Goal: Task Accomplishment & Management: Complete application form

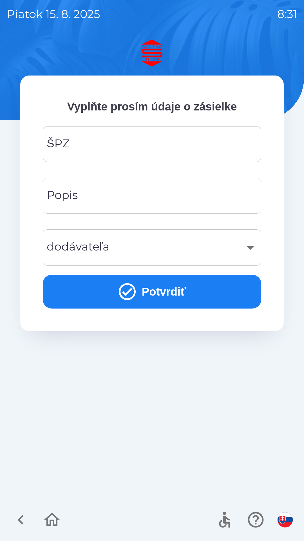
click at [193, 145] on input "ŠPZ" at bounding box center [152, 144] width 205 height 22
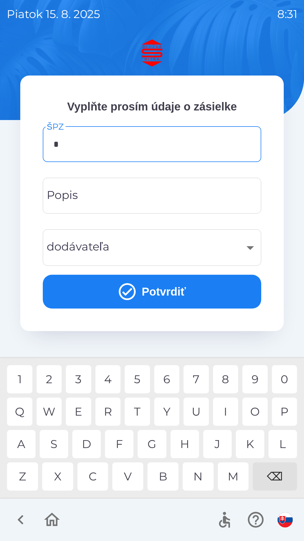
click at [136, 410] on div "T" at bounding box center [137, 412] width 25 height 28
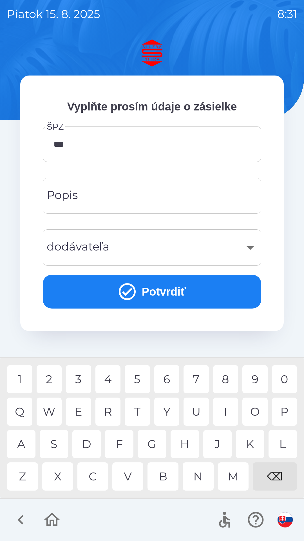
click at [112, 377] on div "4" at bounding box center [108, 379] width 25 height 28
click at [224, 383] on div "8" at bounding box center [225, 379] width 25 height 28
type input "*******"
click at [156, 446] on div "G" at bounding box center [152, 444] width 28 height 28
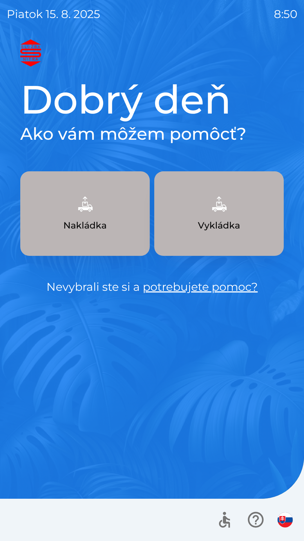
click at [234, 205] on button "Vykládka" at bounding box center [219, 213] width 130 height 85
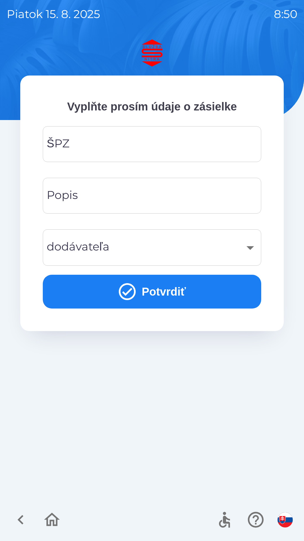
click at [88, 145] on input "ŠPZ" at bounding box center [152, 144] width 205 height 22
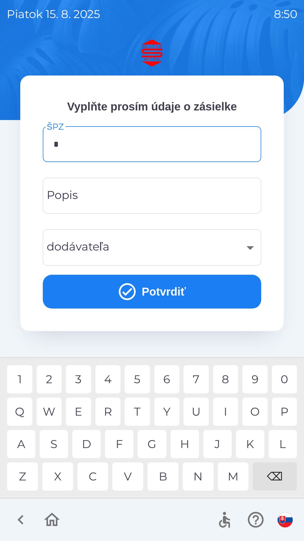
click at [203, 474] on div "N" at bounding box center [198, 476] width 31 height 28
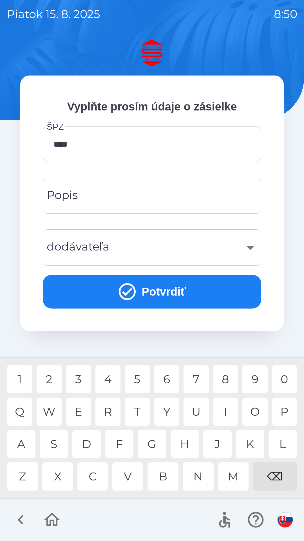
click at [133, 375] on div "5" at bounding box center [137, 379] width 25 height 28
click at [135, 376] on div "5" at bounding box center [137, 379] width 25 height 28
click at [84, 414] on div "E" at bounding box center [78, 412] width 25 height 28
type input "*******"
click at [132, 469] on div "V" at bounding box center [127, 476] width 31 height 28
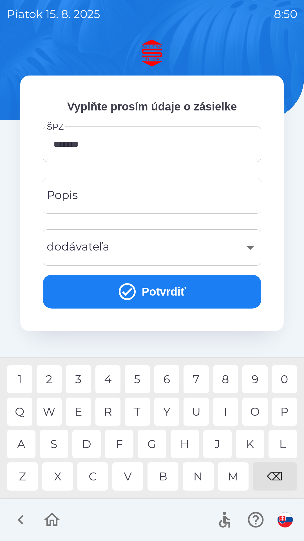
click at [98, 195] on input "Popis" at bounding box center [152, 196] width 205 height 22
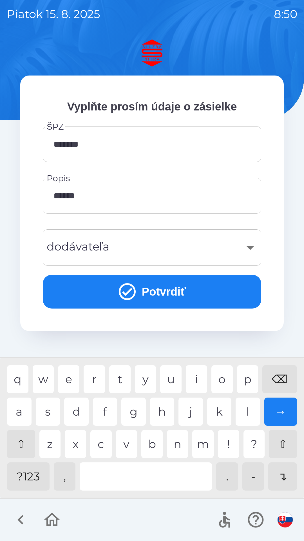
click at [13, 409] on div "a" at bounding box center [19, 412] width 25 height 28
click at [124, 378] on div "t" at bounding box center [119, 379] width 21 height 28
type input "**********"
click at [226, 409] on div "k" at bounding box center [219, 412] width 25 height 28
click at [251, 251] on div "​" at bounding box center [152, 247] width 205 height 23
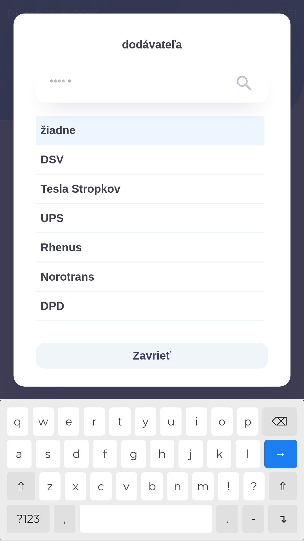
click at [91, 77] on input "text" at bounding box center [141, 83] width 183 height 15
click at [81, 81] on input "text" at bounding box center [141, 83] width 183 height 15
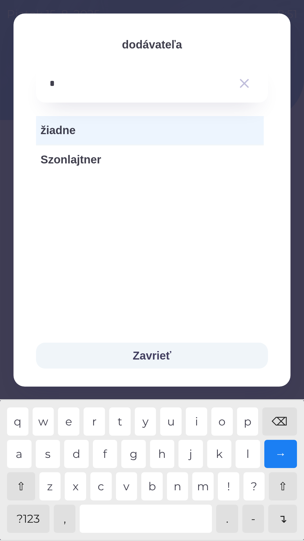
click at [195, 451] on div "j" at bounding box center [191, 454] width 25 height 28
click at [54, 451] on div "s" at bounding box center [48, 454] width 25 height 28
click at [45, 455] on div "s" at bounding box center [48, 454] width 25 height 28
type input "**********"
click at [157, 357] on button "Zavrieť" at bounding box center [152, 356] width 232 height 26
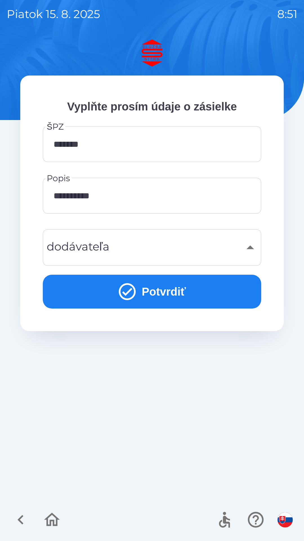
click at [163, 290] on button "Potvrdiť" at bounding box center [152, 292] width 219 height 34
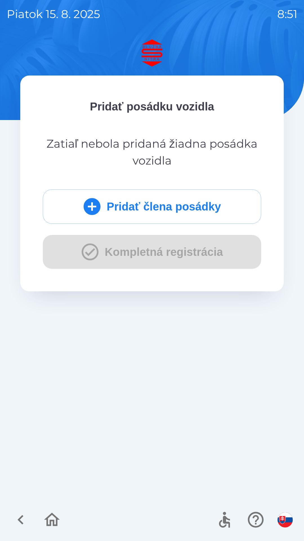
click at [149, 203] on button "Pridať člena posádky" at bounding box center [152, 206] width 219 height 34
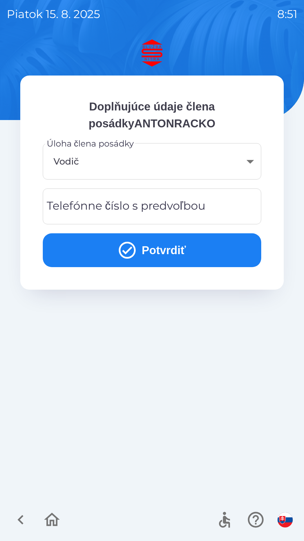
click at [89, 203] on div "Telefónne číslo s predvoľbou Telefónne číslo s predvoľbou" at bounding box center [152, 206] width 219 height 36
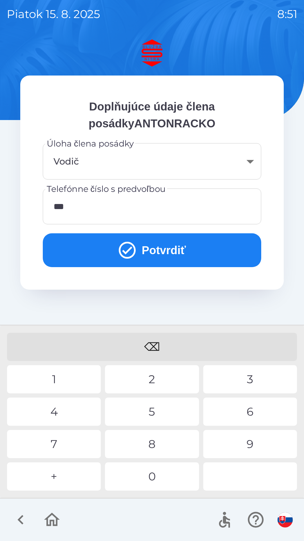
click at [64, 409] on div "4" at bounding box center [54, 412] width 94 height 28
click at [254, 444] on div "9" at bounding box center [250, 444] width 94 height 28
click at [65, 379] on div "1" at bounding box center [54, 379] width 94 height 28
click at [50, 439] on div "7" at bounding box center [54, 444] width 94 height 28
click at [152, 382] on div "2" at bounding box center [152, 379] width 94 height 28
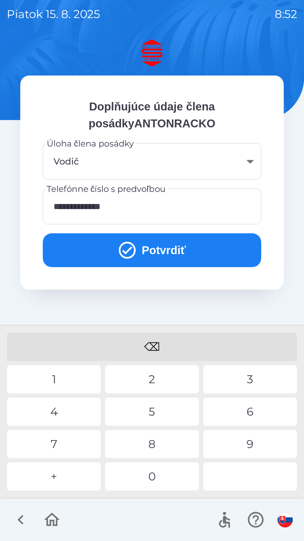
click at [257, 447] on div "9" at bounding box center [250, 444] width 94 height 28
click at [155, 245] on button "Potvrdiť" at bounding box center [152, 250] width 219 height 34
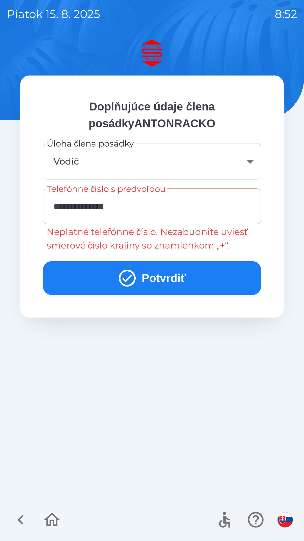
click at [94, 201] on input "**********" at bounding box center [152, 206] width 205 height 22
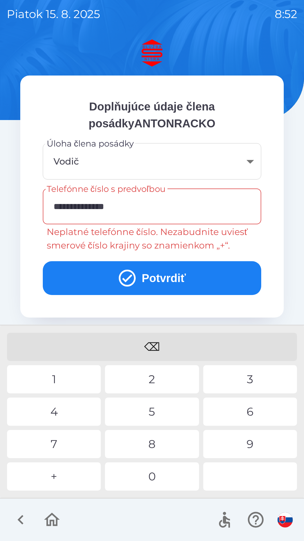
click at [69, 204] on input "**********" at bounding box center [152, 206] width 205 height 22
click at [65, 207] on input "**********" at bounding box center [152, 206] width 205 height 22
click at [159, 343] on div "⌫" at bounding box center [152, 347] width 290 height 28
type input "**********"
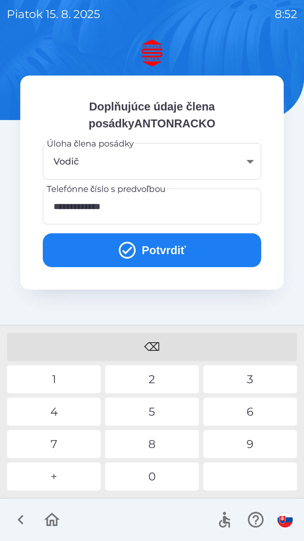
click at [163, 245] on button "Potvrdiť" at bounding box center [152, 250] width 219 height 34
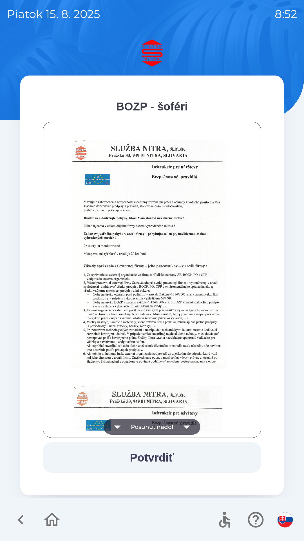
click at [158, 429] on button "Posunúť nadol" at bounding box center [152, 427] width 97 height 16
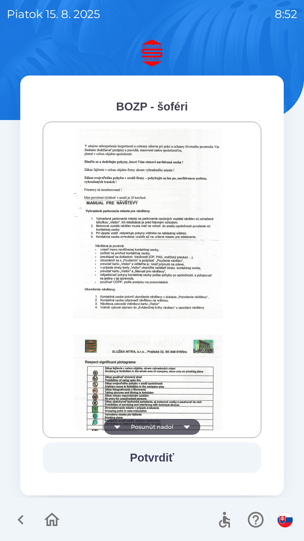
click at [156, 424] on button "Posunúť nadol" at bounding box center [152, 427] width 97 height 16
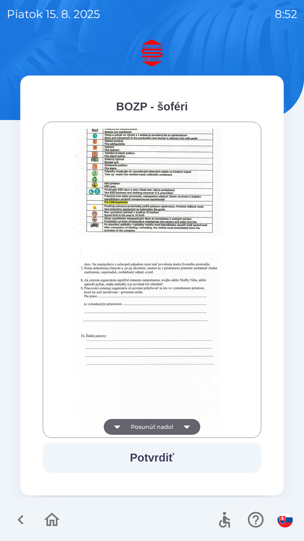
click at [157, 456] on button "Potvrdiť" at bounding box center [152, 457] width 219 height 30
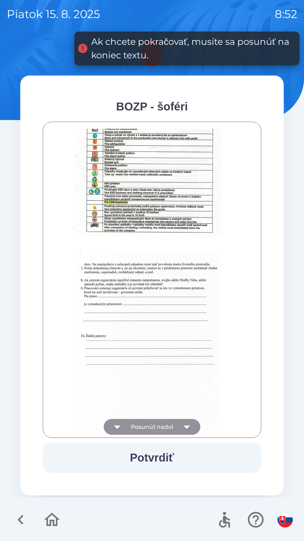
click at [154, 423] on button "Posunúť nadol" at bounding box center [152, 427] width 97 height 16
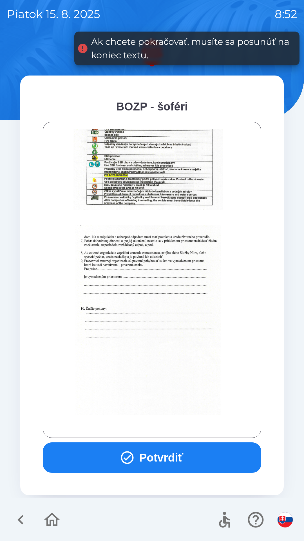
click at [172, 458] on button "Potvrdiť" at bounding box center [152, 457] width 219 height 30
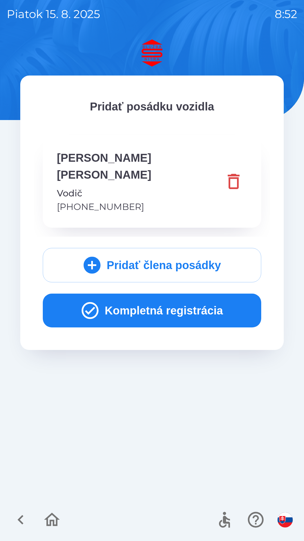
click at [166, 294] on button "Kompletná registrácia" at bounding box center [152, 311] width 219 height 34
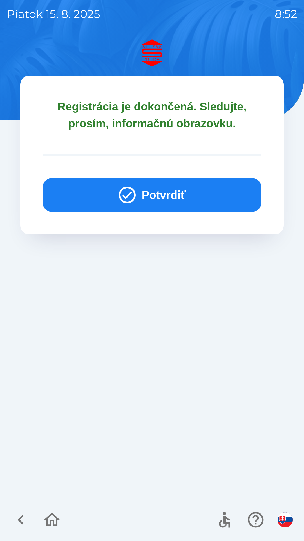
click at [175, 187] on button "Potvrdiť" at bounding box center [152, 195] width 219 height 34
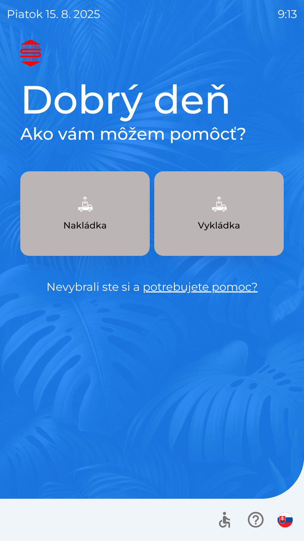
click at [236, 209] on button "Vykládka" at bounding box center [219, 213] width 130 height 85
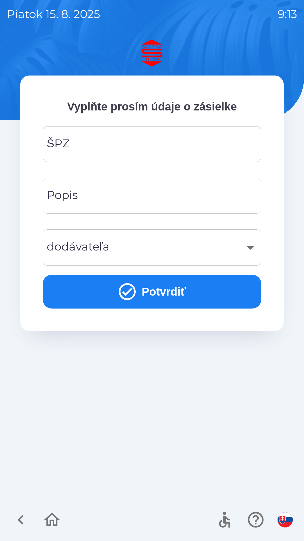
click at [103, 146] on input "ŠPZ" at bounding box center [152, 144] width 205 height 22
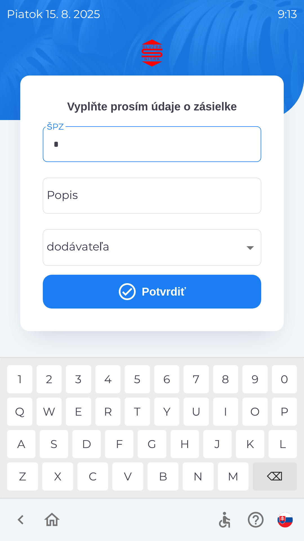
click at [274, 414] on div "P" at bounding box center [284, 412] width 25 height 28
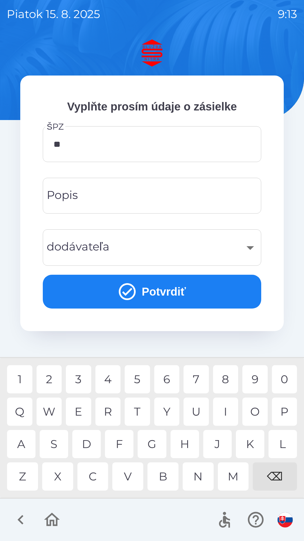
click at [204, 472] on div "N" at bounding box center [198, 476] width 31 height 28
click at [249, 378] on div "9" at bounding box center [255, 379] width 25 height 28
click at [251, 379] on div "9" at bounding box center [255, 379] width 25 height 28
click at [80, 414] on div "E" at bounding box center [78, 412] width 25 height 28
type input "*******"
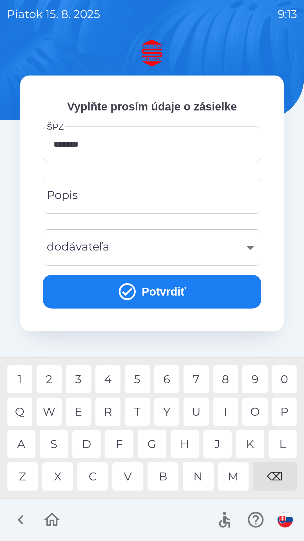
click at [157, 444] on div "G" at bounding box center [152, 444] width 28 height 28
click at [116, 194] on input "Popis" at bounding box center [152, 196] width 205 height 22
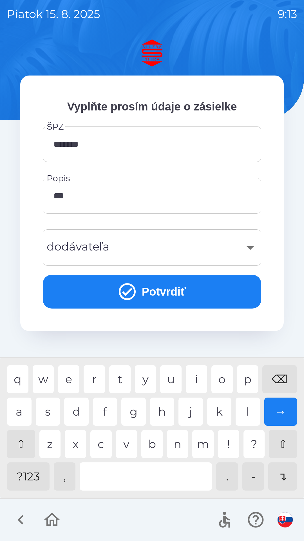
click at [183, 444] on div "n" at bounding box center [177, 444] width 21 height 28
click at [246, 405] on div "l" at bounding box center [248, 412] width 25 height 28
click at [193, 378] on div "i" at bounding box center [196, 379] width 21 height 28
click at [183, 439] on div "n" at bounding box center [177, 444] width 21 height 28
type input "********"
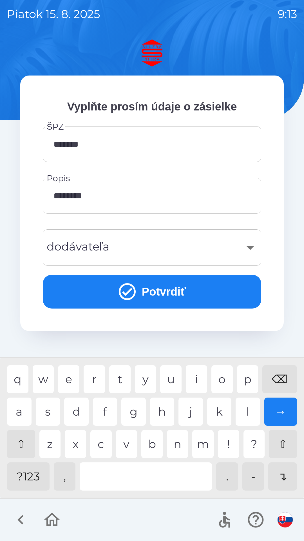
click at [106, 243] on div "​" at bounding box center [152, 247] width 205 height 23
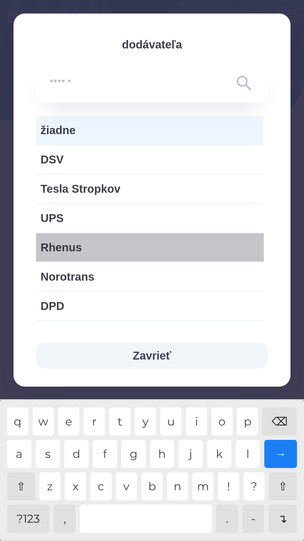
click at [102, 247] on span "Rhenus" at bounding box center [150, 247] width 219 height 17
type input "***"
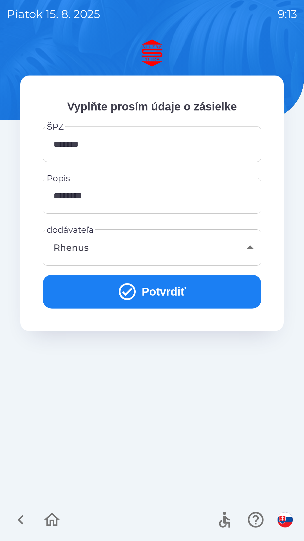
click at [153, 292] on button "Potvrdiť" at bounding box center [152, 292] width 219 height 34
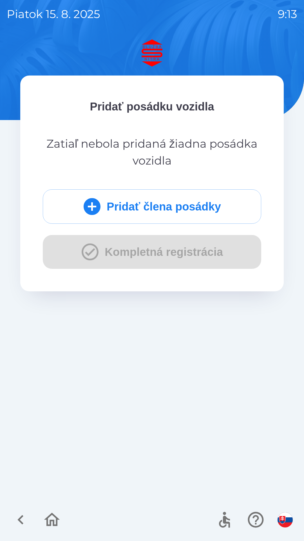
click at [166, 208] on button "Pridať člena posádky" at bounding box center [152, 206] width 219 height 34
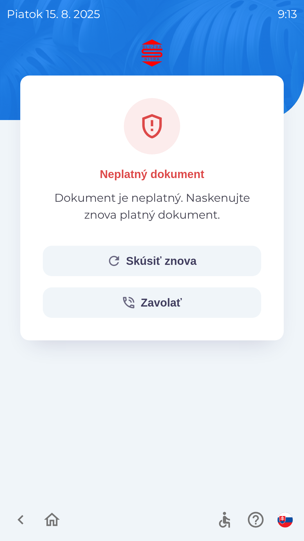
click at [159, 259] on button "Skúsiť znova" at bounding box center [152, 261] width 219 height 30
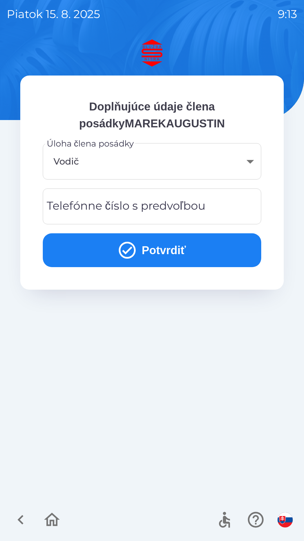
click at [86, 205] on div "Telefónne číslo s predvoľbou Telefónne číslo s predvoľbou" at bounding box center [152, 206] width 219 height 36
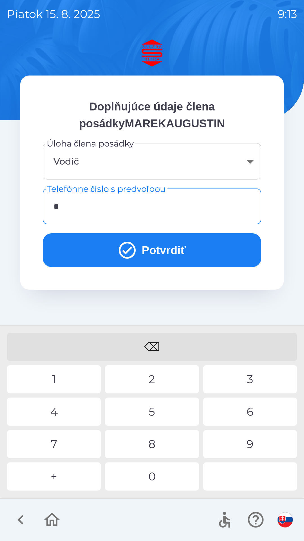
click at [250, 440] on div "9" at bounding box center [250, 444] width 94 height 28
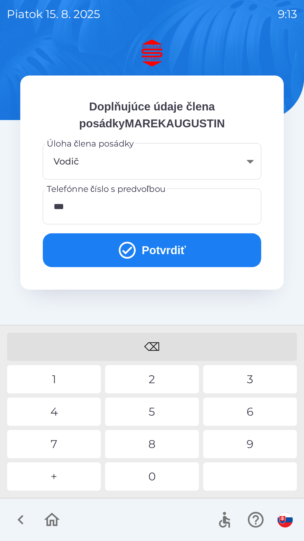
click at [152, 410] on div "5" at bounding box center [152, 412] width 94 height 28
click at [61, 411] on div "4" at bounding box center [54, 412] width 94 height 28
click at [68, 445] on div "7" at bounding box center [54, 444] width 94 height 28
click at [161, 446] on div "8" at bounding box center [152, 444] width 94 height 28
click at [155, 247] on button "Potvrdiť" at bounding box center [152, 250] width 219 height 34
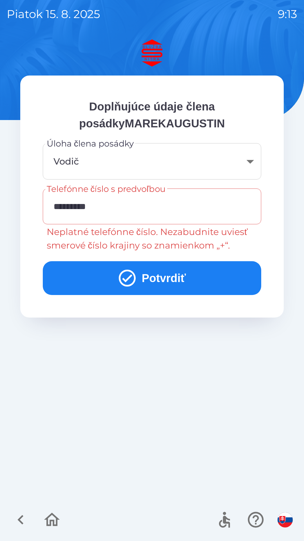
click at [109, 200] on input "*********" at bounding box center [152, 206] width 205 height 22
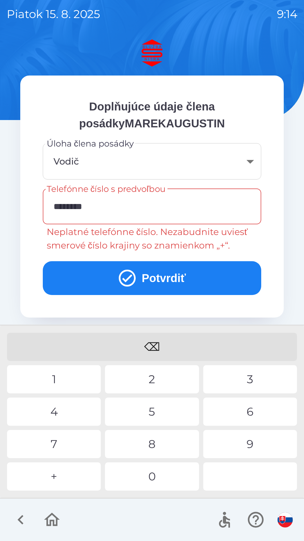
click at [150, 344] on div "⌫" at bounding box center [152, 347] width 290 height 28
click at [155, 343] on div "⌫" at bounding box center [152, 347] width 290 height 28
click at [253, 380] on div "3" at bounding box center [250, 379] width 94 height 28
click at [154, 414] on div "5" at bounding box center [152, 412] width 94 height 28
click at [159, 444] on div "8" at bounding box center [152, 444] width 94 height 28
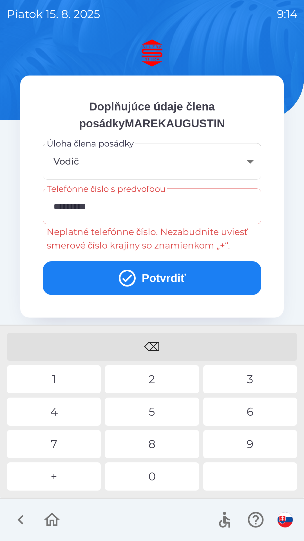
click at [258, 447] on div "9" at bounding box center [250, 444] width 94 height 28
click at [164, 274] on button "Potvrdiť" at bounding box center [152, 278] width 219 height 34
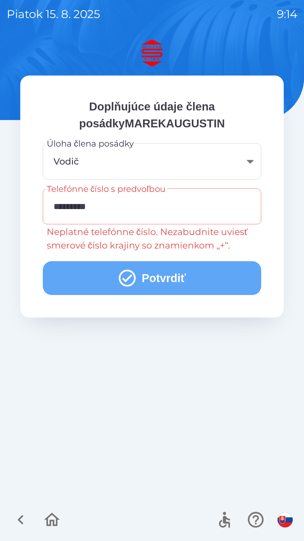
click at [144, 275] on button "Potvrdiť" at bounding box center [152, 278] width 219 height 34
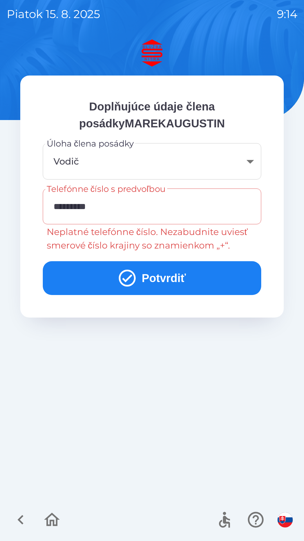
click at [117, 208] on input "*********" at bounding box center [152, 206] width 205 height 22
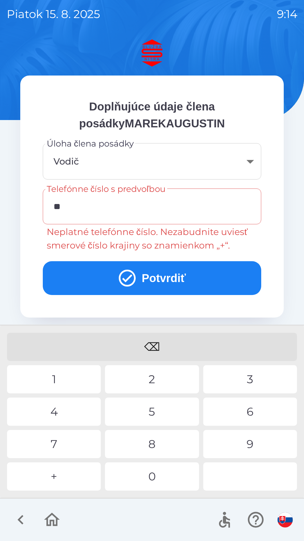
type input "*"
click at [164, 475] on div "0" at bounding box center [152, 476] width 94 height 28
click at [241, 436] on div "9" at bounding box center [250, 444] width 94 height 28
click at [170, 473] on div "0" at bounding box center [152, 476] width 94 height 28
click at [64, 413] on div "4" at bounding box center [54, 412] width 94 height 28
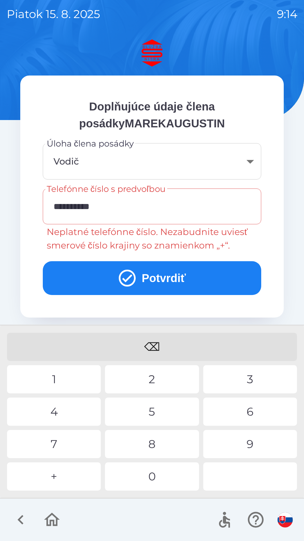
click at [249, 440] on div "9" at bounding box center [250, 444] width 94 height 28
click at [159, 276] on button "Potvrdiť" at bounding box center [152, 278] width 219 height 34
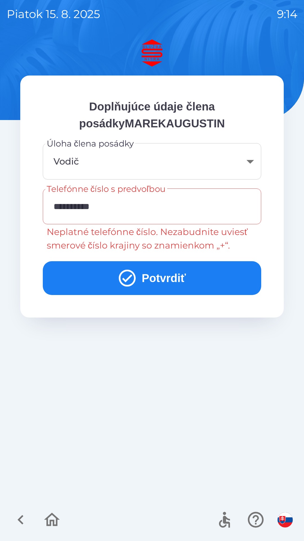
click at [76, 159] on body "**********" at bounding box center [152, 270] width 304 height 541
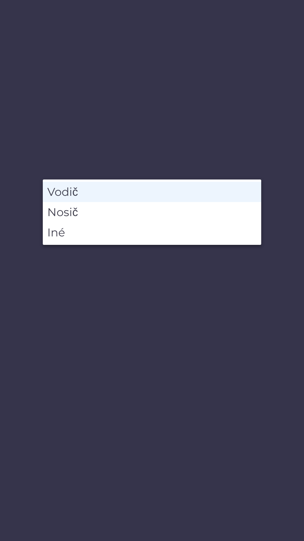
click at [76, 192] on li "Vodič" at bounding box center [152, 192] width 219 height 20
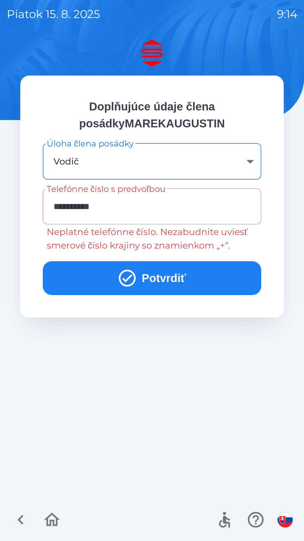
click at [150, 277] on button "Potvrdiť" at bounding box center [152, 278] width 219 height 34
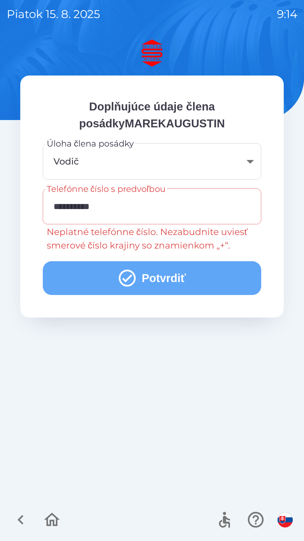
click at [150, 276] on button "Potvrdiť" at bounding box center [152, 278] width 219 height 34
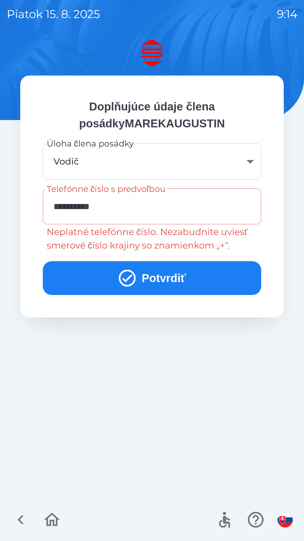
click at [122, 204] on input "**********" at bounding box center [152, 206] width 205 height 22
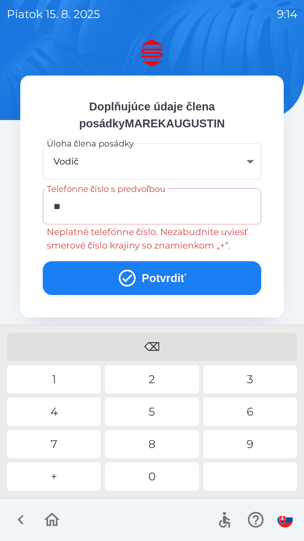
type input "*"
click at [58, 406] on div "4" at bounding box center [54, 412] width 94 height 28
click at [163, 472] on div "0" at bounding box center [152, 476] width 94 height 28
click at [256, 371] on div "3" at bounding box center [250, 379] width 94 height 28
click at [59, 411] on div "4" at bounding box center [54, 412] width 94 height 28
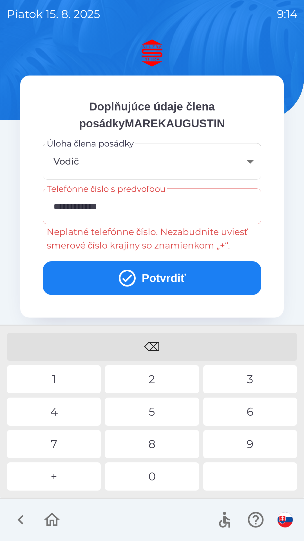
click at [158, 439] on div "8" at bounding box center [152, 444] width 94 height 28
type input "**********"
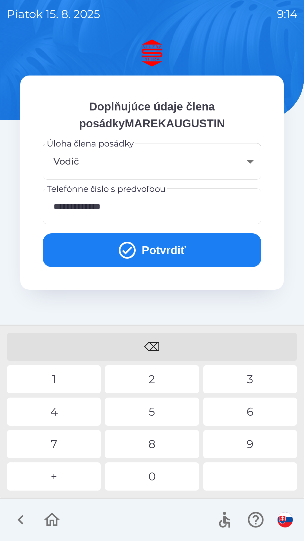
click at [156, 247] on button "Potvrdiť" at bounding box center [152, 250] width 219 height 34
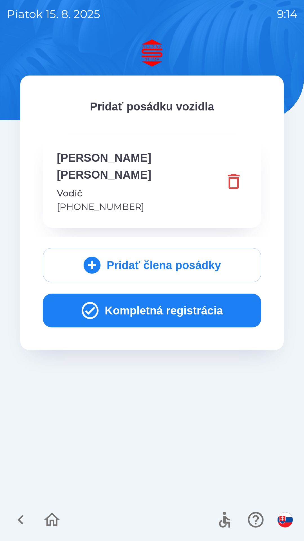
click at [162, 294] on button "Kompletná registrácia" at bounding box center [152, 311] width 219 height 34
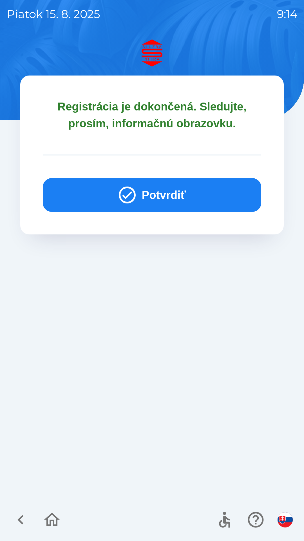
click at [165, 185] on button "Potvrdiť" at bounding box center [152, 195] width 219 height 34
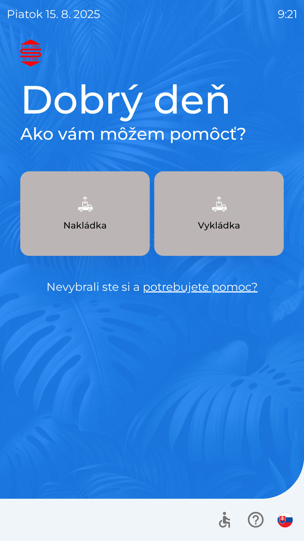
click at [284, 520] on img "button" at bounding box center [285, 519] width 15 height 15
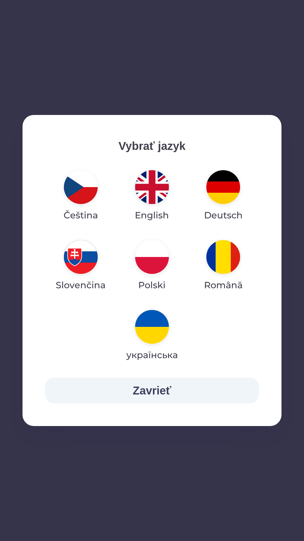
click at [187, 396] on button "Zavrieť" at bounding box center [152, 391] width 214 height 26
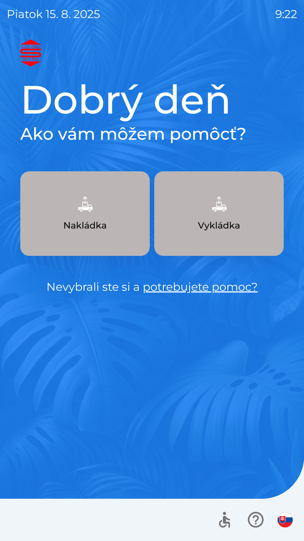
click at [7, 392] on div "Dobrý deň Ako vám môžem pomôcť? Nakládka Vykládka Nevybrali ste si a potrebujet…" at bounding box center [152, 289] width 291 height 501
click at [17, 395] on div "Dobrý deň Ako vám môžem pomôcť? Nakládka Vykládka Nevybrali ste si a potrebujet…" at bounding box center [152, 289] width 291 height 501
click at [26, 394] on div "Dobrý deň Ako vám môžem pomôcť? Nakládka Vykládka Nevybrali ste si a potrebujet…" at bounding box center [152, 289] width 291 height 501
click at [31, 399] on div "Dobrý deň Ako vám môžem pomôcť? Nakládka Vykládka Nevybrali ste si a potrebujet…" at bounding box center [152, 289] width 291 height 501
click at [108, 224] on button "Nakládka" at bounding box center [85, 213] width 130 height 85
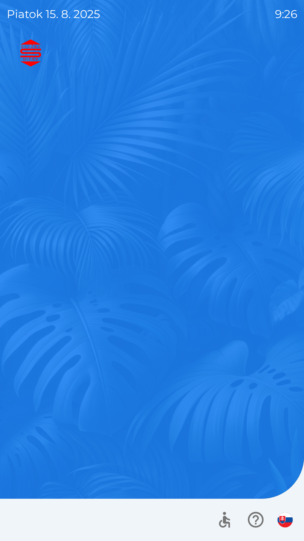
click at [113, 229] on div "Dobrý deň Ako vám môžem pomôcť? Nakládka Vykládka Nevybrali ste si a potrebujet…" at bounding box center [152, 289] width 291 height 501
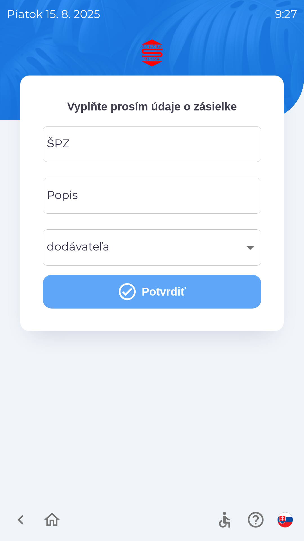
click at [165, 294] on button "Potvrdiť" at bounding box center [152, 292] width 219 height 34
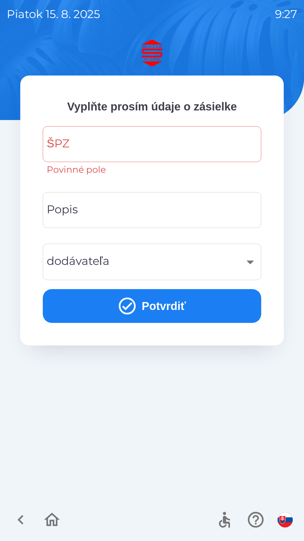
click at [148, 144] on input "ŠPZ" at bounding box center [152, 144] width 205 height 22
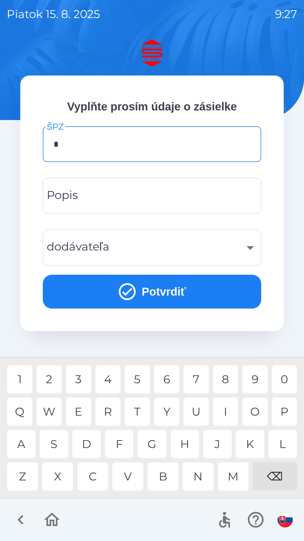
click at [93, 480] on div "C" at bounding box center [92, 476] width 31 height 28
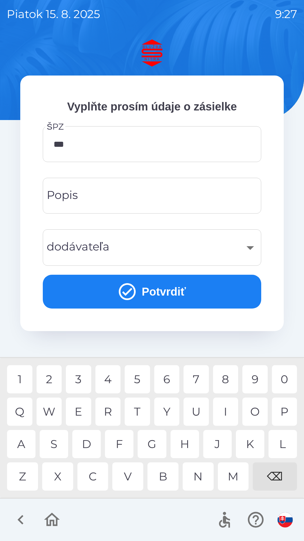
click at [225, 383] on div "8" at bounding box center [225, 379] width 25 height 28
click at [249, 379] on div "9" at bounding box center [255, 379] width 25 height 28
click at [229, 378] on div "8" at bounding box center [225, 379] width 25 height 28
click at [77, 412] on div "E" at bounding box center [78, 412] width 25 height 28
type input "*******"
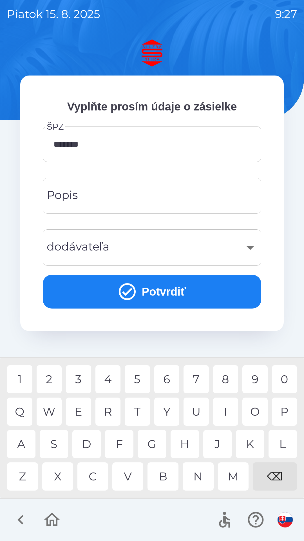
click at [170, 483] on div "B" at bounding box center [163, 476] width 31 height 28
click at [154, 201] on input "Popis" at bounding box center [152, 196] width 205 height 22
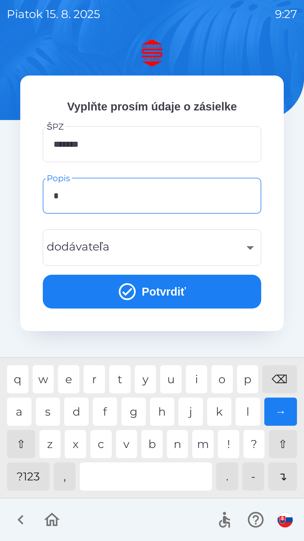
click at [245, 414] on div "l" at bounding box center [248, 412] width 25 height 28
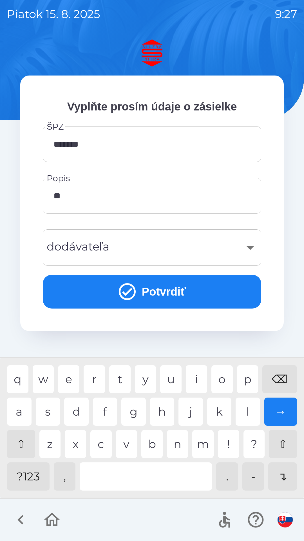
click at [221, 384] on div "o" at bounding box center [222, 379] width 21 height 28
type input "*******"
click at [281, 417] on div "→" at bounding box center [281, 412] width 33 height 28
click at [170, 247] on div "​" at bounding box center [152, 247] width 205 height 23
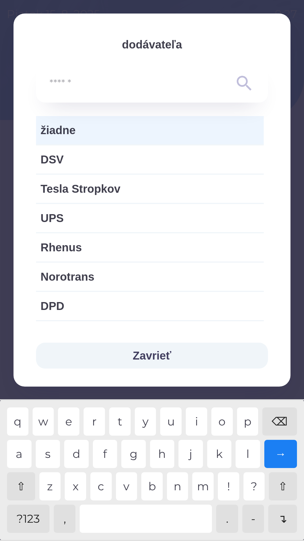
click at [126, 243] on span "Rhenus" at bounding box center [150, 247] width 219 height 17
type input "***"
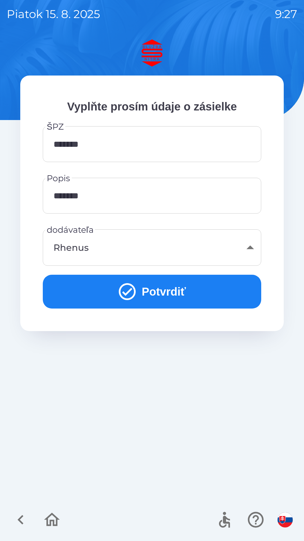
click at [177, 300] on button "Potvrdiť" at bounding box center [152, 292] width 219 height 34
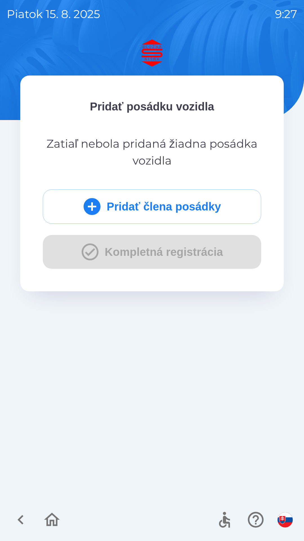
click at [167, 203] on button "Pridať člena posádky" at bounding box center [152, 206] width 219 height 34
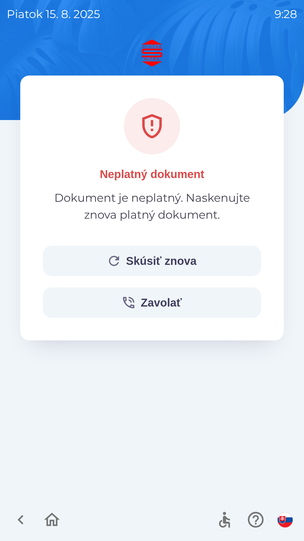
click at [146, 258] on button "Skúsiť znova" at bounding box center [152, 261] width 219 height 30
click at [156, 302] on button "Zavolať" at bounding box center [152, 302] width 219 height 30
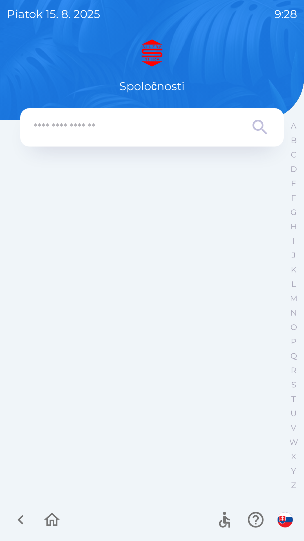
click at [23, 525] on icon "button" at bounding box center [20, 519] width 19 height 19
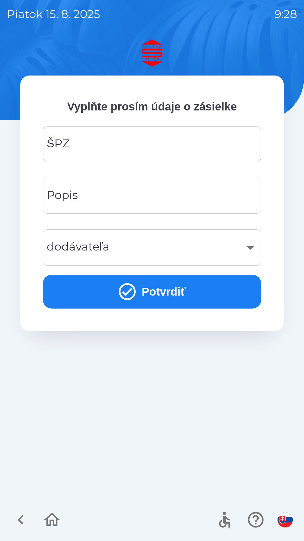
click at [194, 295] on button "Potvrdiť" at bounding box center [152, 292] width 219 height 34
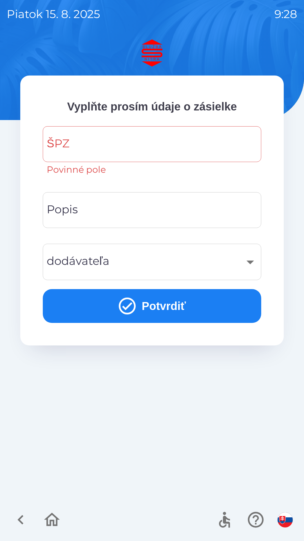
click at [186, 313] on button "Potvrdiť" at bounding box center [152, 306] width 219 height 34
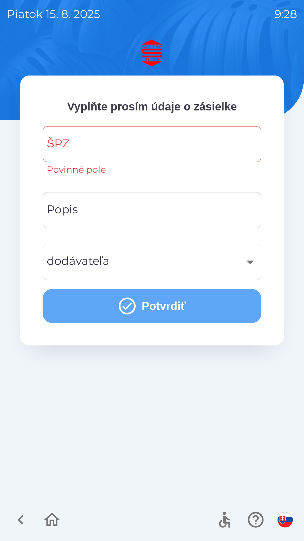
click at [183, 312] on button "Potvrdiť" at bounding box center [152, 306] width 219 height 34
click at [184, 319] on button "Potvrdiť" at bounding box center [152, 306] width 219 height 34
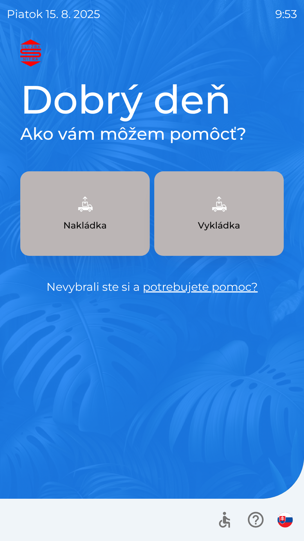
click at [227, 219] on p "Vykládka" at bounding box center [219, 226] width 42 height 14
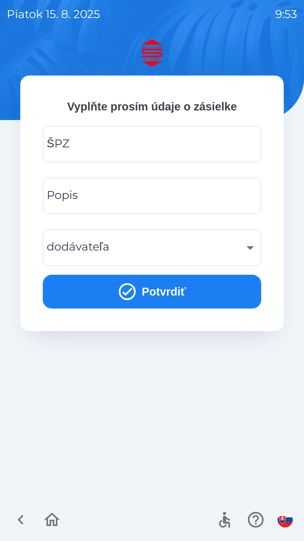
click at [183, 139] on input "ŠPZ" at bounding box center [152, 144] width 205 height 22
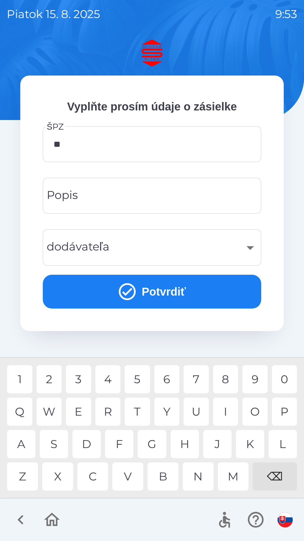
click at [140, 410] on div "T" at bounding box center [137, 412] width 25 height 28
type input "*******"
click at [148, 201] on input "Popis" at bounding box center [152, 196] width 205 height 22
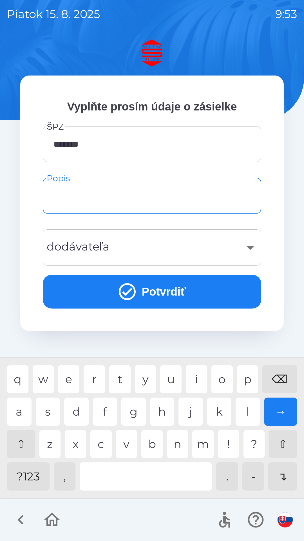
click at [244, 246] on div "​" at bounding box center [152, 247] width 205 height 23
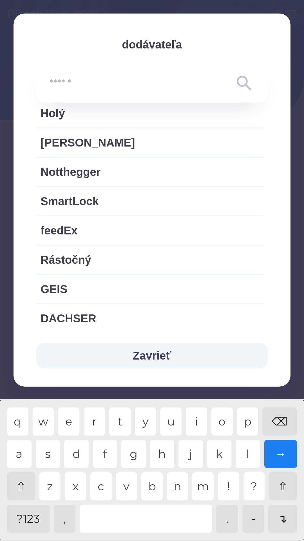
scroll to position [401, 0]
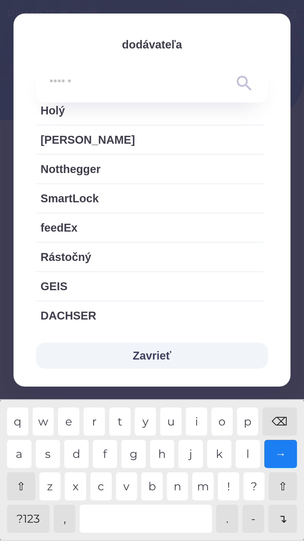
click at [241, 89] on icon at bounding box center [244, 83] width 20 height 20
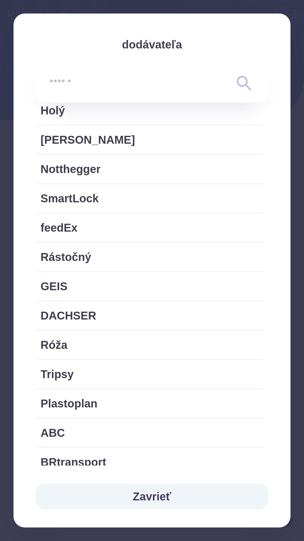
click at [108, 86] on input "text" at bounding box center [141, 83] width 183 height 15
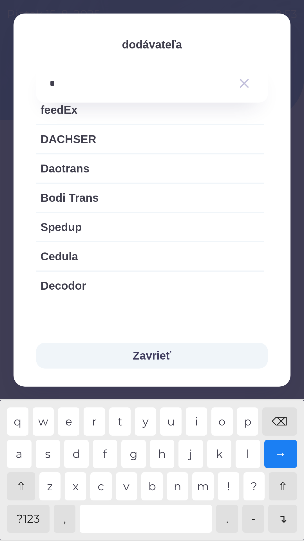
scroll to position [20, 0]
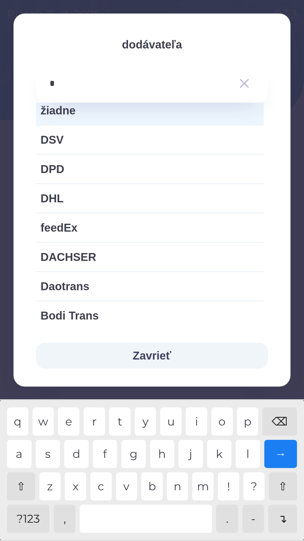
click at [79, 459] on div "d" at bounding box center [76, 454] width 25 height 28
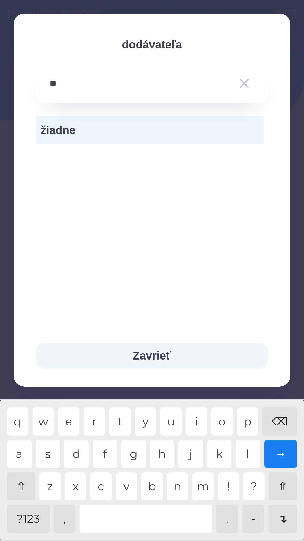
type input "*"
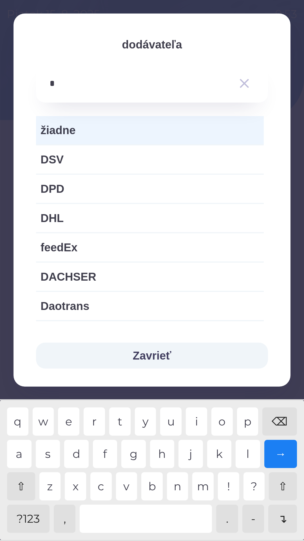
click at [287, 421] on div "⌫" at bounding box center [280, 421] width 35 height 28
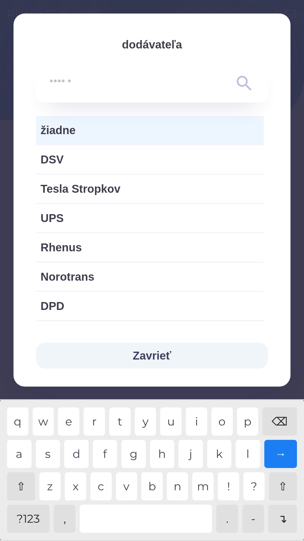
click at [148, 128] on span "žiadne" at bounding box center [150, 130] width 219 height 17
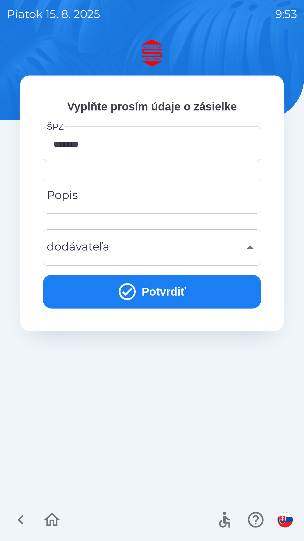
click at [194, 287] on button "Potvrdiť" at bounding box center [152, 292] width 219 height 34
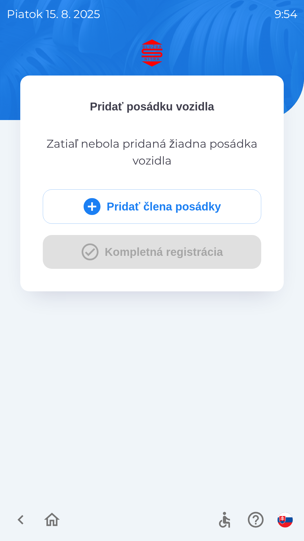
click at [199, 249] on div "Pridať člena posádky Kompletná registrácia" at bounding box center [152, 228] width 219 height 79
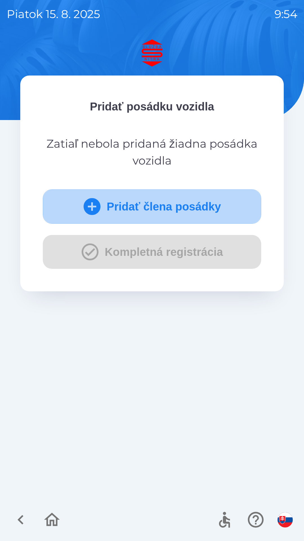
click at [169, 202] on button "Pridať člena posádky" at bounding box center [152, 206] width 219 height 34
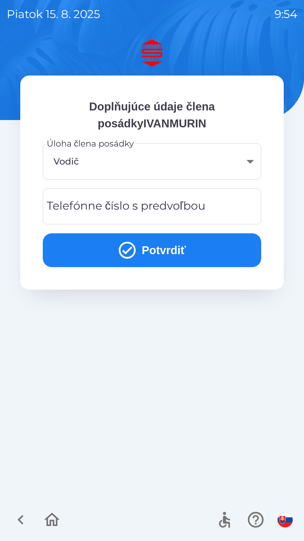
click at [188, 208] on div "Telefónne číslo s predvoľbou Telefónne číslo s predvoľbou" at bounding box center [152, 206] width 219 height 36
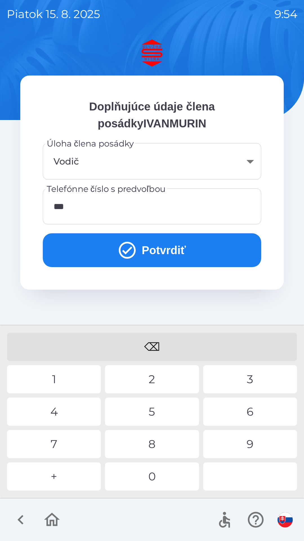
click at [68, 423] on div "4" at bounding box center [54, 412] width 94 height 28
click at [252, 379] on div "3" at bounding box center [250, 379] width 94 height 28
click at [167, 477] on div "0" at bounding box center [152, 476] width 94 height 28
click at [140, 450] on div "8" at bounding box center [152, 444] width 94 height 28
click at [148, 381] on div "2" at bounding box center [152, 379] width 94 height 28
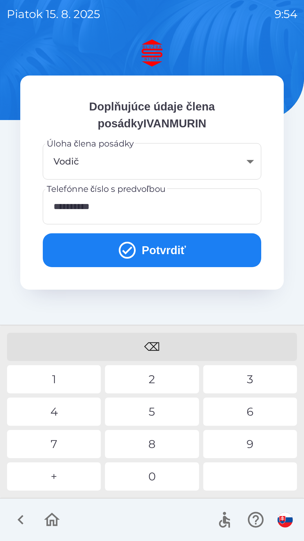
click at [168, 243] on button "Potvrdiť" at bounding box center [152, 250] width 219 height 34
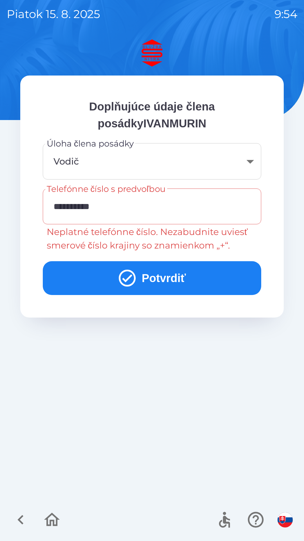
click at [56, 205] on input "**********" at bounding box center [152, 206] width 205 height 22
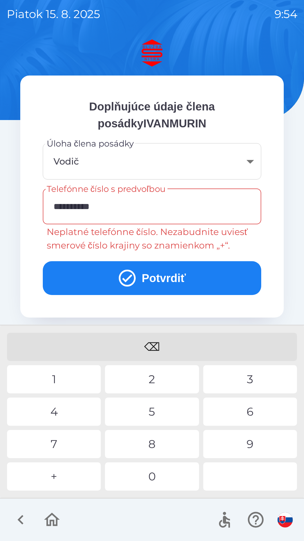
click at [62, 206] on input "**********" at bounding box center [152, 206] width 205 height 22
click at [60, 476] on div "+" at bounding box center [54, 476] width 94 height 28
click at [168, 338] on div "⌫" at bounding box center [152, 347] width 290 height 28
click at [66, 473] on div "+" at bounding box center [54, 476] width 94 height 28
click at [141, 380] on div "2" at bounding box center [152, 379] width 94 height 28
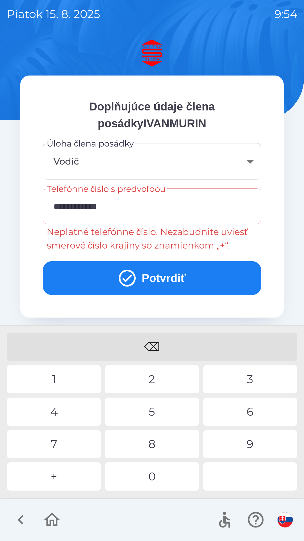
type input "**********"
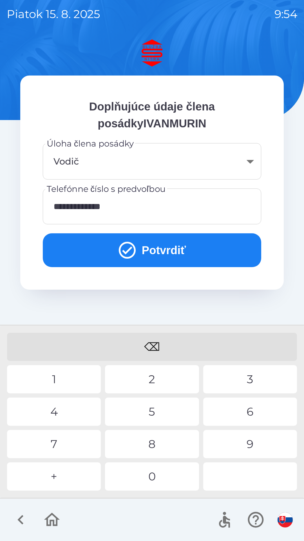
click at [176, 245] on button "Potvrdiť" at bounding box center [152, 250] width 219 height 34
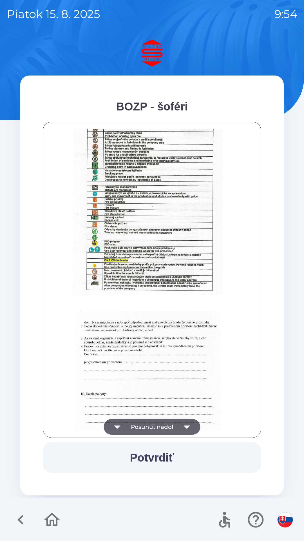
scroll to position [631, 0]
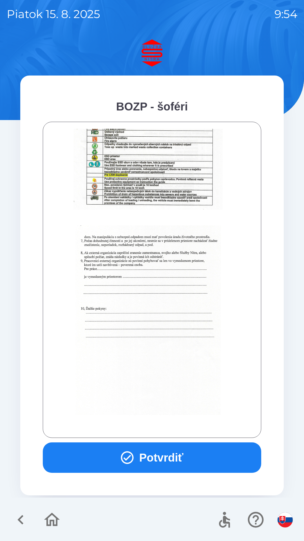
click at [176, 421] on div at bounding box center [152, 280] width 205 height 302
click at [188, 458] on button "Potvrdiť" at bounding box center [152, 457] width 219 height 30
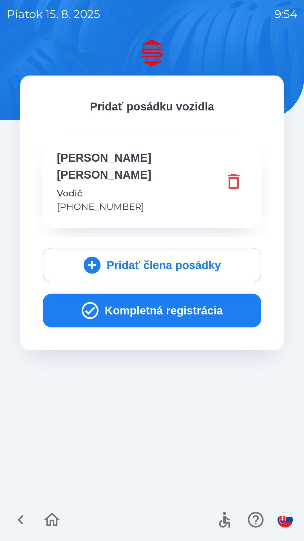
click at [187, 294] on button "Kompletná registrácia" at bounding box center [152, 311] width 219 height 34
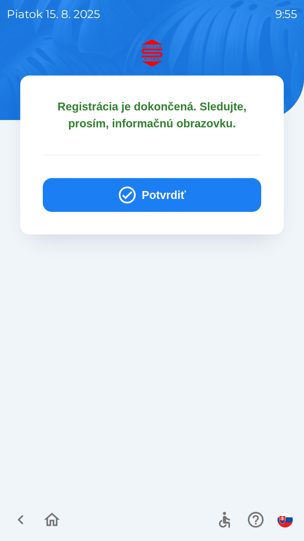
click at [170, 179] on button "Potvrdiť" at bounding box center [152, 195] width 219 height 34
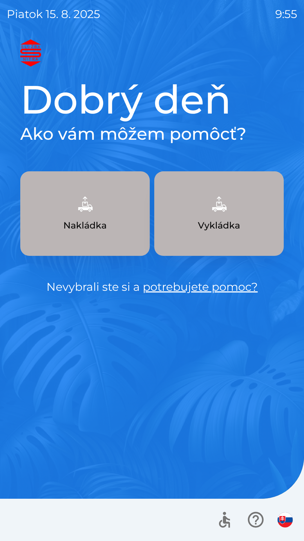
click at [174, 289] on link "potrebujete pomoc?" at bounding box center [200, 287] width 115 height 14
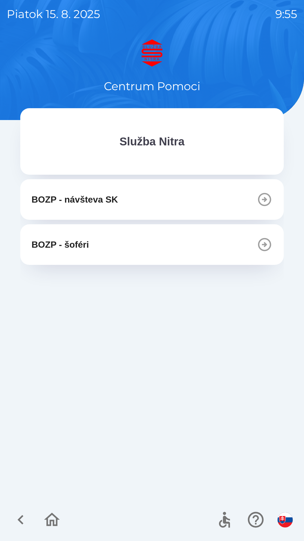
click at [53, 521] on icon "button" at bounding box center [52, 520] width 16 height 14
